Goal: Information Seeking & Learning: Learn about a topic

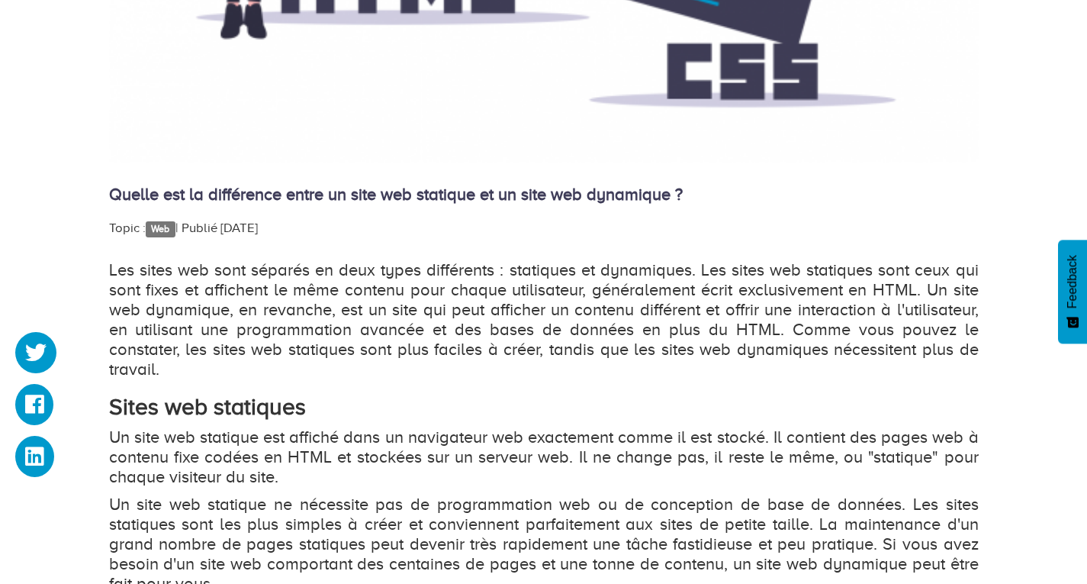
scroll to position [585, 0]
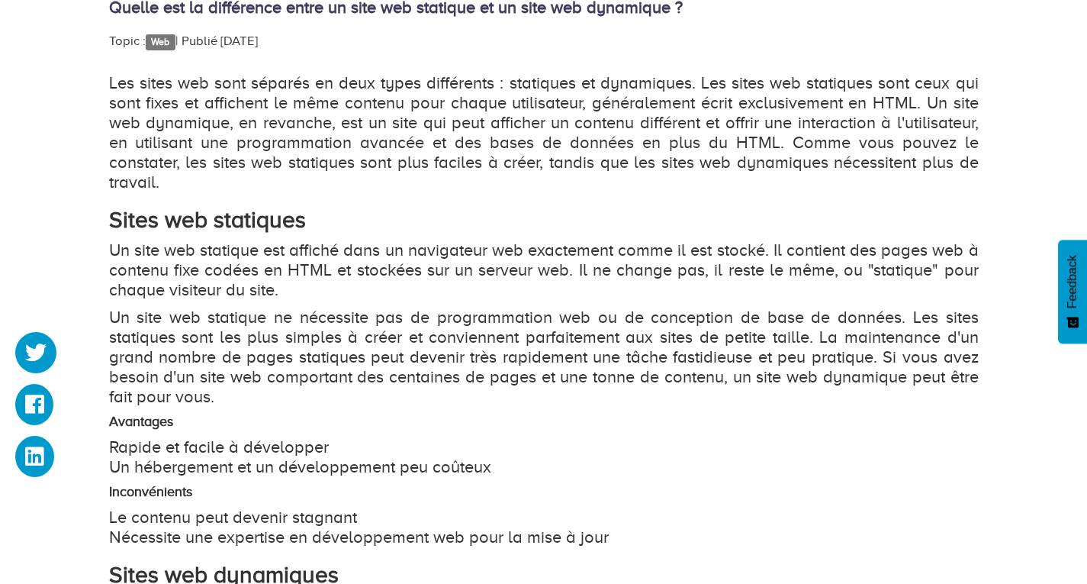
scroll to position [822, 0]
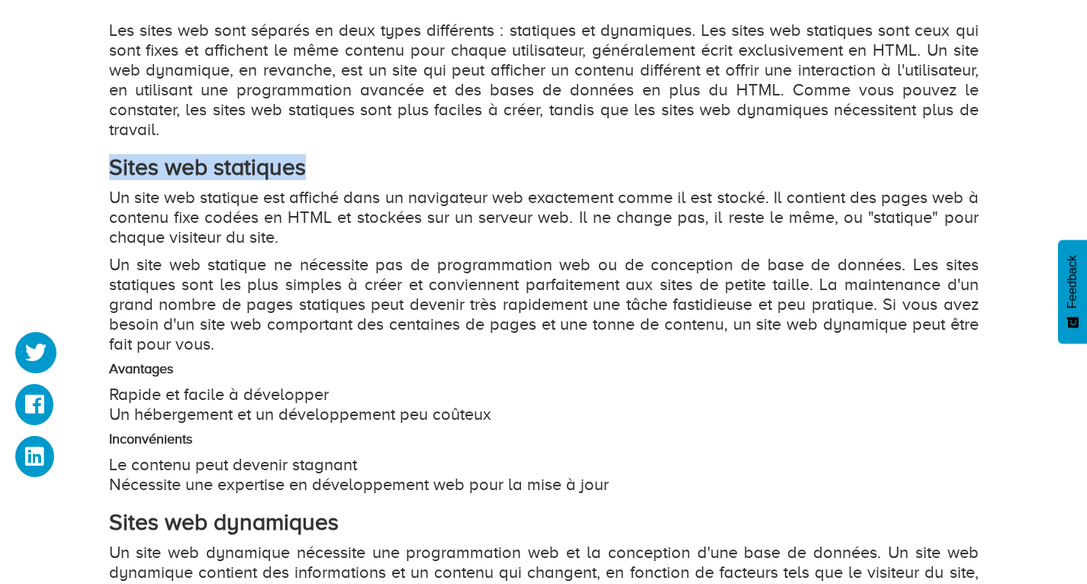
drag, startPoint x: 310, startPoint y: 171, endPoint x: 107, endPoint y: 175, distance: 202.9
copy strong "Sites web statiques"
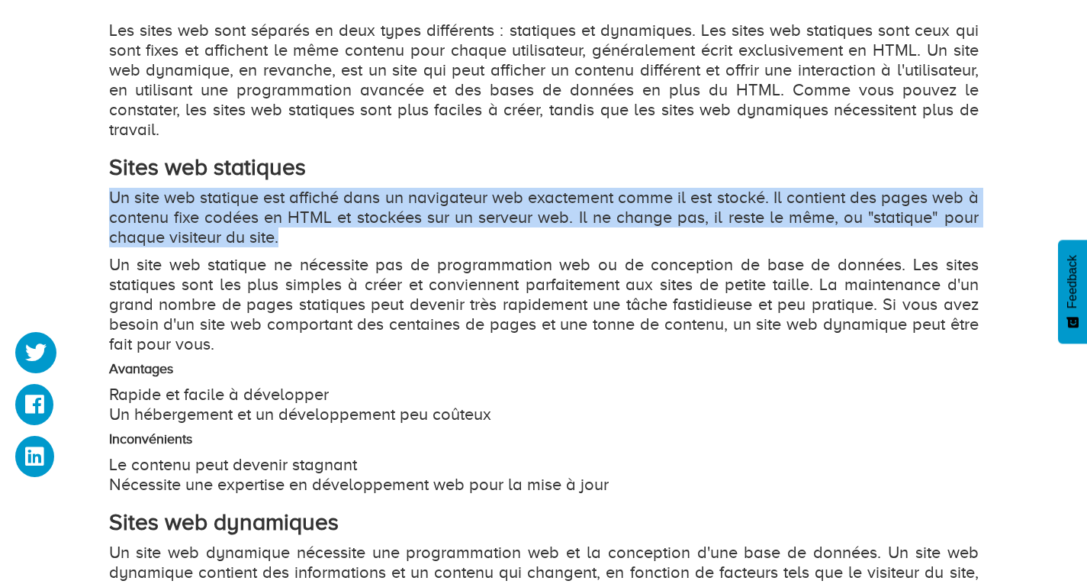
drag, startPoint x: 113, startPoint y: 195, endPoint x: 294, endPoint y: 240, distance: 186.9
click at [294, 240] on p "Un site web statique est affiché dans un navigateur web exactement comme il est…" at bounding box center [544, 217] width 870 height 59
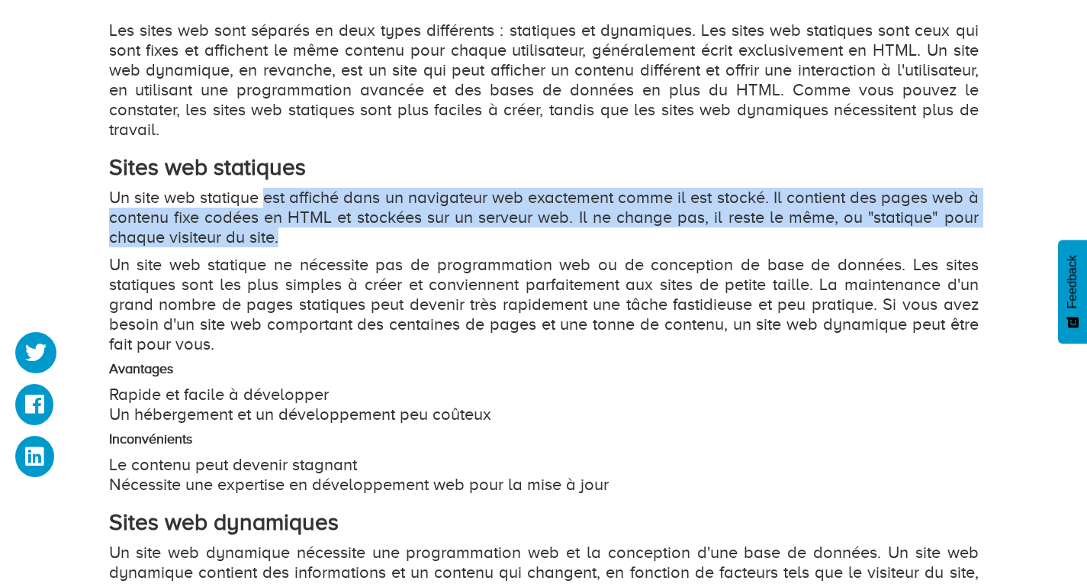
drag, startPoint x: 266, startPoint y: 198, endPoint x: 283, endPoint y: 229, distance: 34.8
click at [283, 229] on p "Un site web statique est affiché dans un navigateur web exactement comme il est…" at bounding box center [544, 217] width 870 height 59
copy p "est affiché dans un navigateur web exactement comme il est stocké. Il contient …"
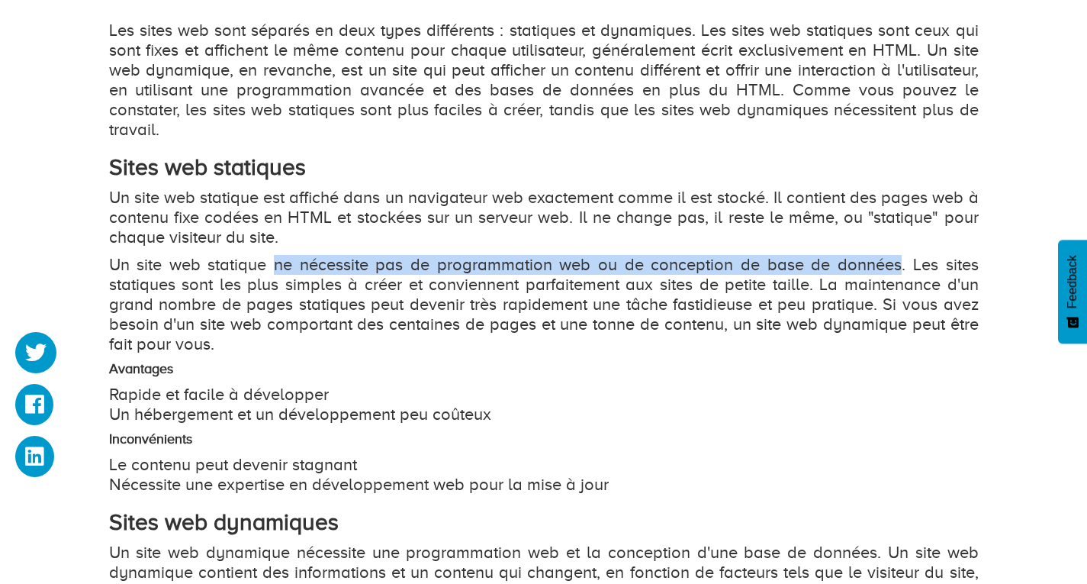
drag, startPoint x: 274, startPoint y: 264, endPoint x: 901, endPoint y: 262, distance: 627.0
click at [901, 262] on p "Un site web statique ne nécessite pas de programmation web ou de conception de …" at bounding box center [544, 304] width 870 height 99
copy p "ne nécessite pas de programmation web ou de conception de base de données"
